Goal: Task Accomplishment & Management: Complete application form

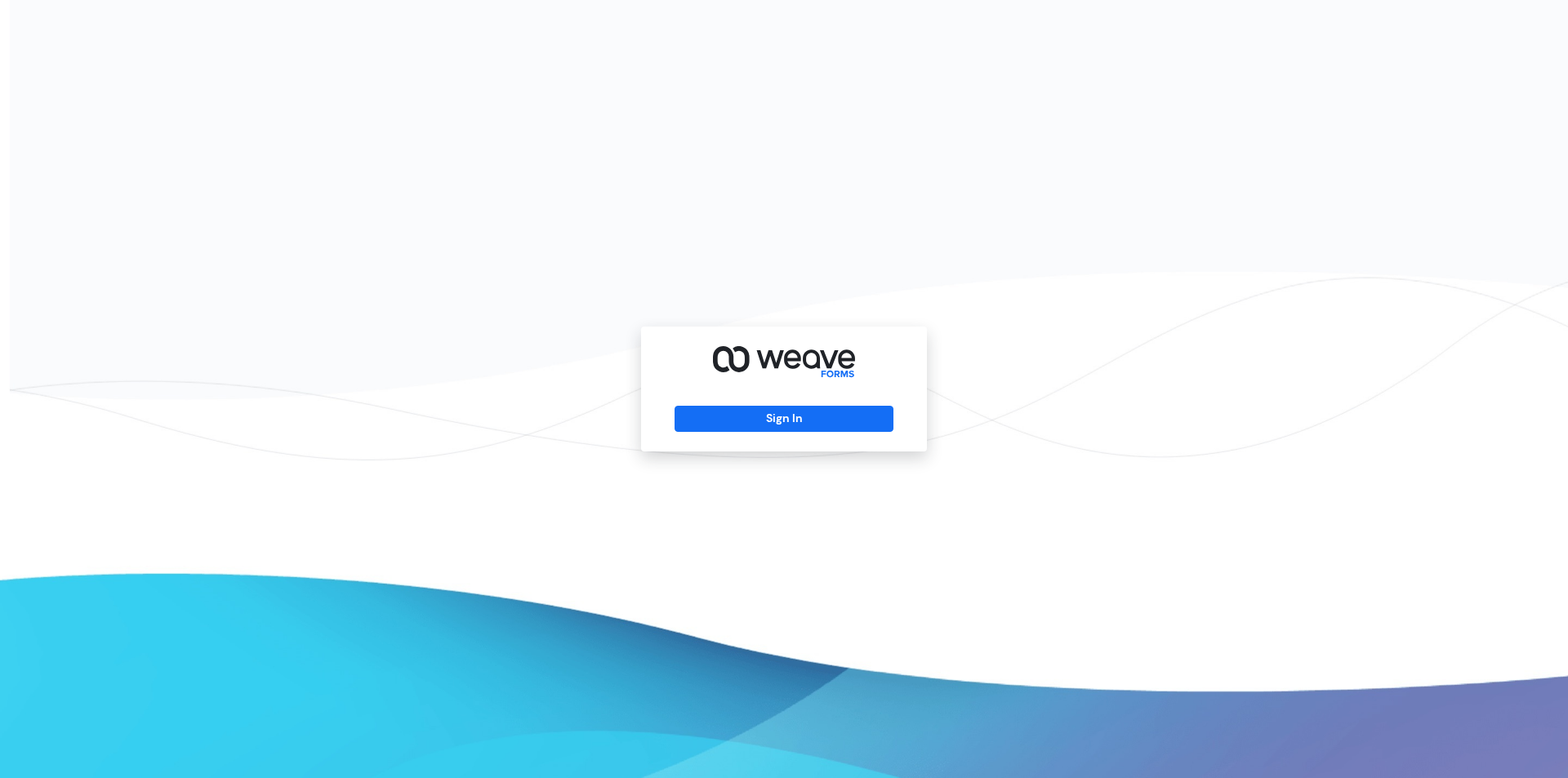
click at [794, 403] on div "Sign In" at bounding box center [784, 389] width 286 height 125
click at [781, 409] on button "Sign In" at bounding box center [783, 419] width 218 height 26
